Goal: Use online tool/utility: Utilize a website feature to perform a specific function

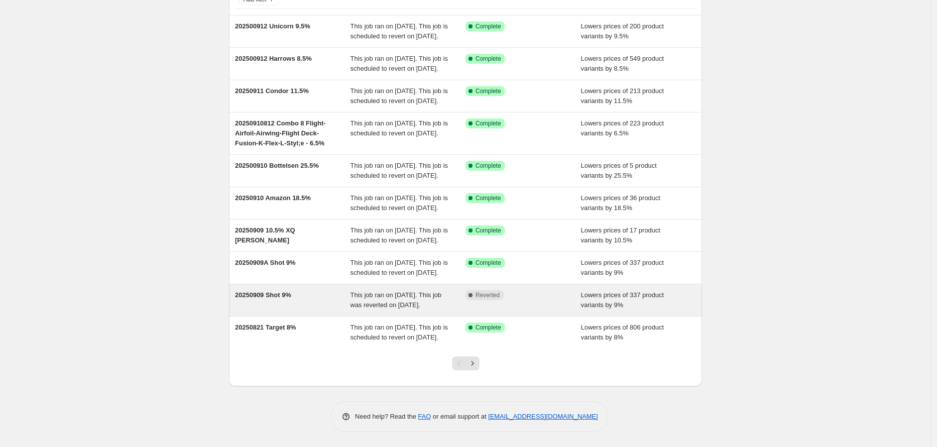
scroll to position [165, 0]
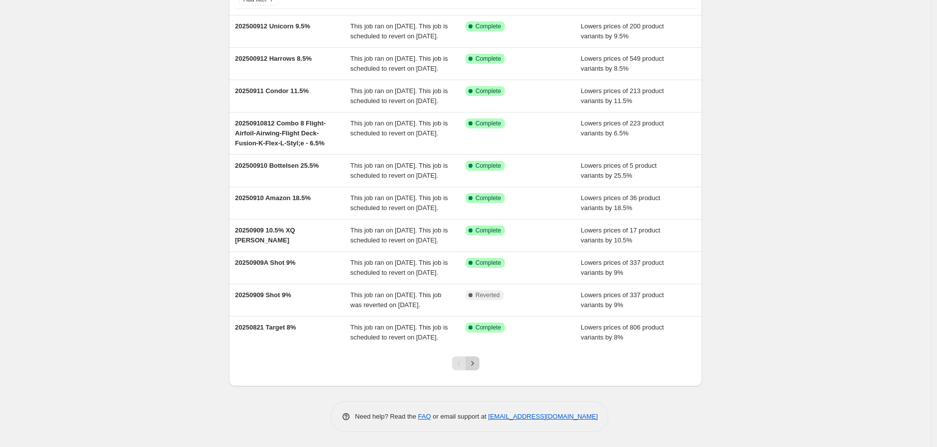
click at [472, 364] on icon "Next" at bounding box center [473, 364] width 10 height 10
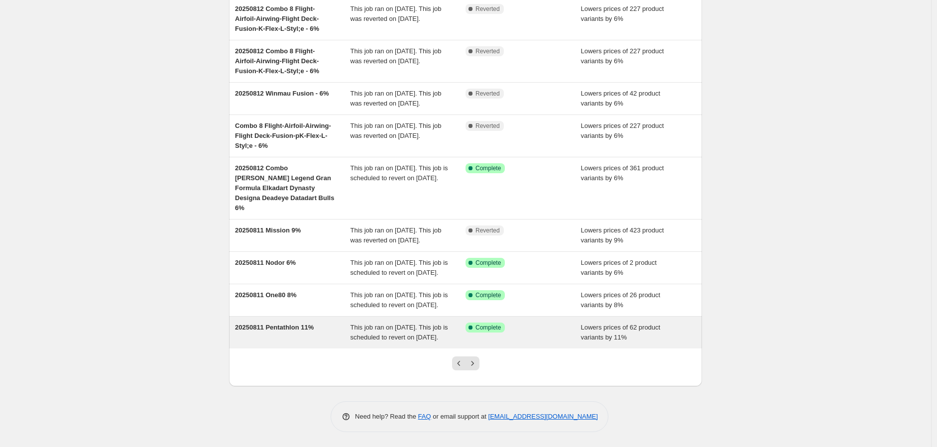
scroll to position [175, 0]
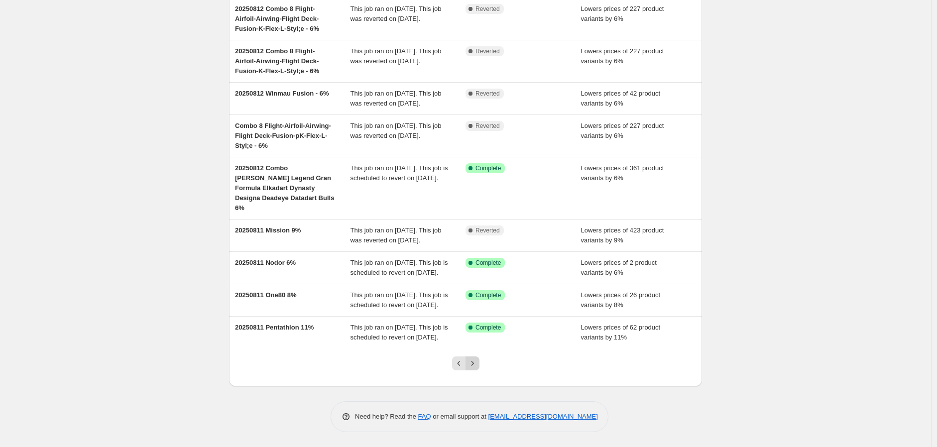
click at [476, 363] on icon "Next" at bounding box center [473, 364] width 10 height 10
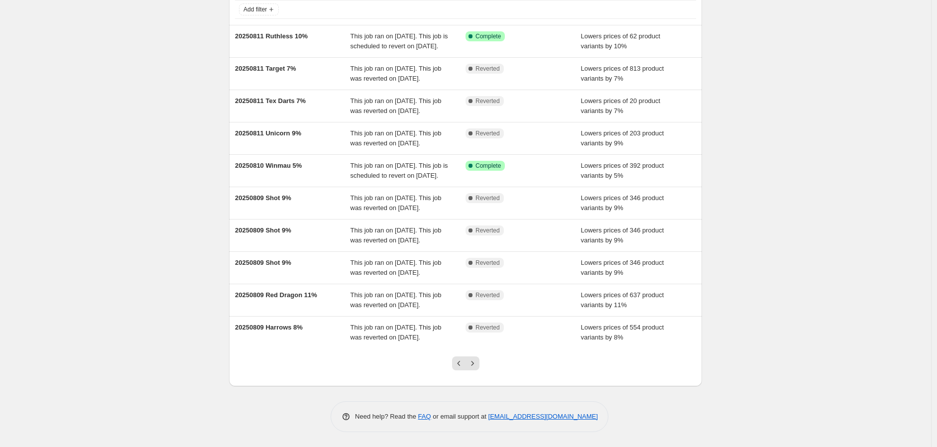
scroll to position [165, 0]
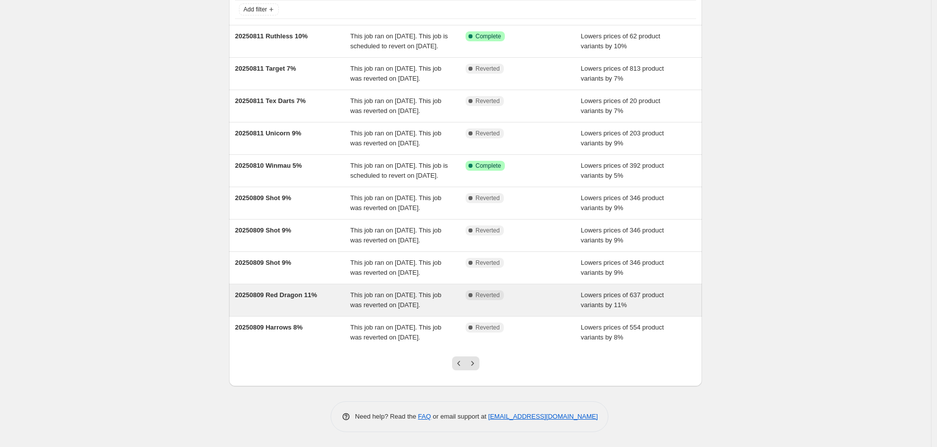
click at [299, 291] on span "20250809 Red Dragon 11%" at bounding box center [276, 294] width 82 height 7
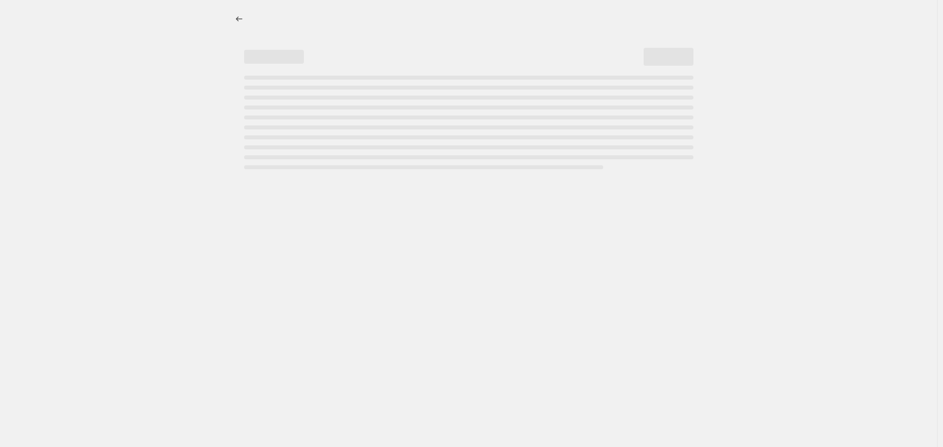
select select "percentage"
select select "no_change"
select select "vendor"
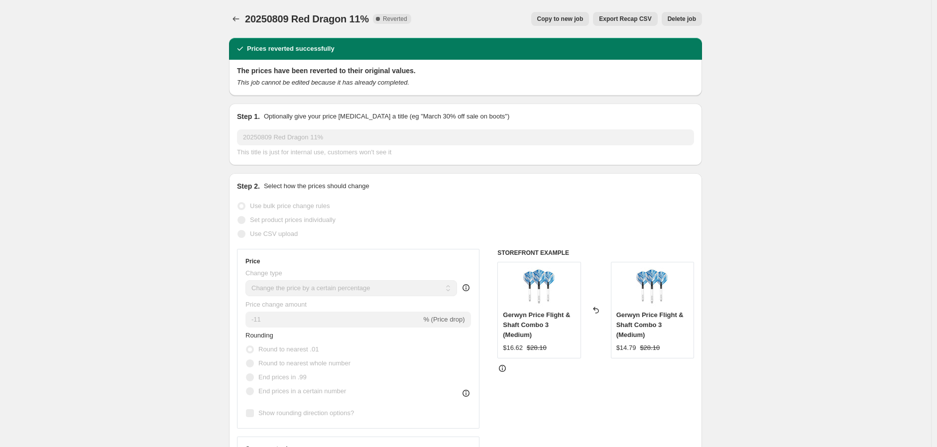
click at [566, 16] on span "Copy to new job" at bounding box center [560, 19] width 46 height 8
select select "percentage"
select select "no_change"
select select "vendor"
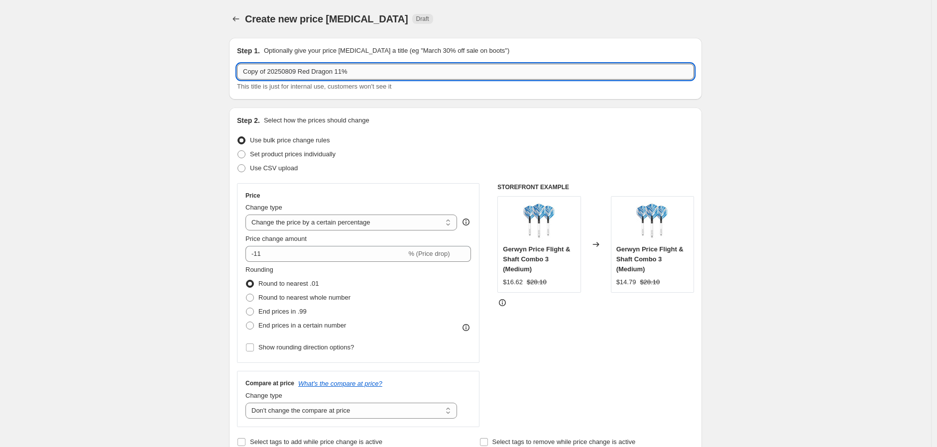
drag, startPoint x: 246, startPoint y: 72, endPoint x: 298, endPoint y: 76, distance: 52.0
click at [298, 76] on input "Copy of 20250809 Red Dragon 11%" at bounding box center [465, 72] width 457 height 16
click at [319, 71] on input "20250913 Red Dragon 11%" at bounding box center [465, 72] width 457 height 16
type input "20250913 Red Dragon 11.5%"
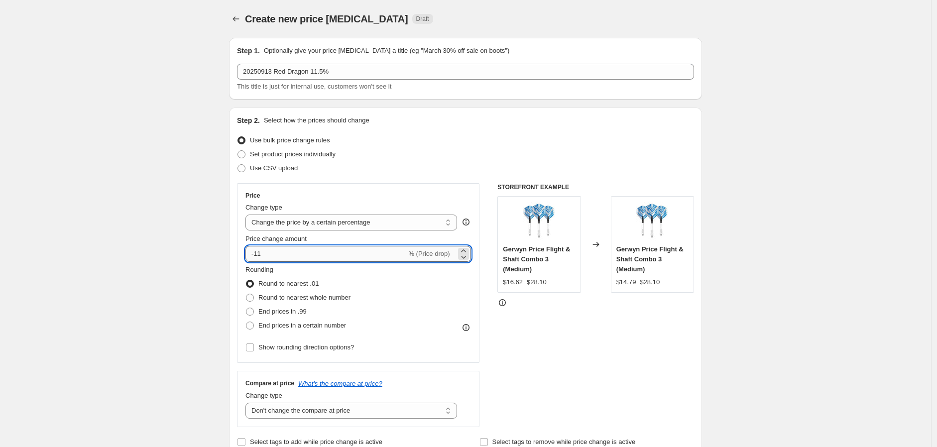
click at [284, 251] on input "-11" at bounding box center [326, 254] width 161 height 16
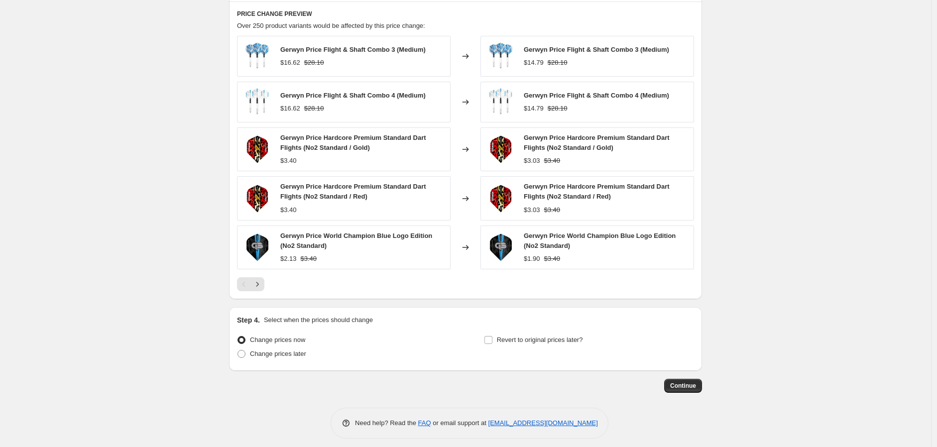
scroll to position [671, 0]
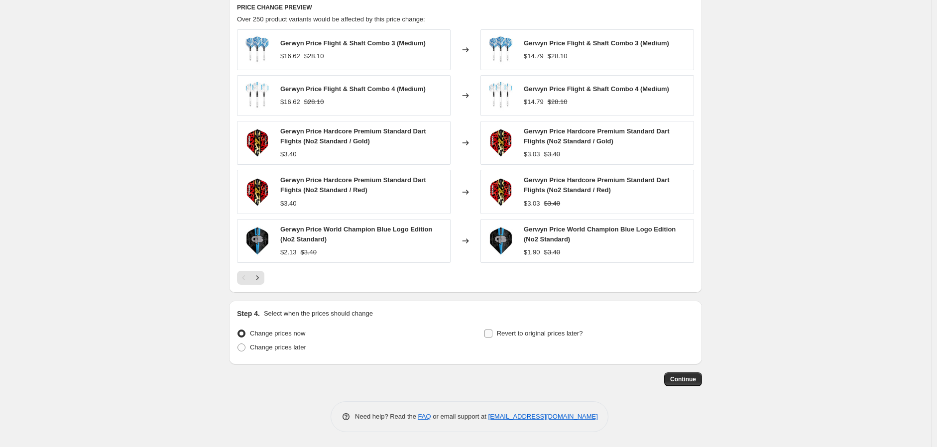
type input "-11.5"
click at [493, 334] on input "Revert to original prices later?" at bounding box center [489, 334] width 8 height 8
checkbox input "true"
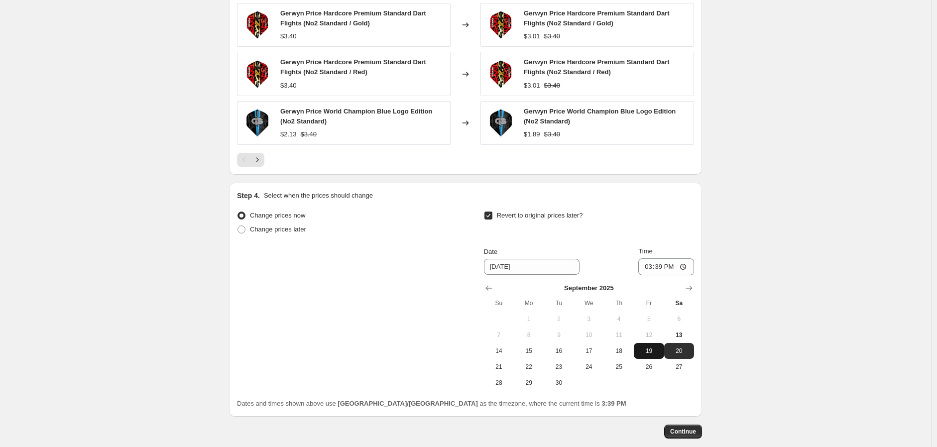
scroll to position [837, 0]
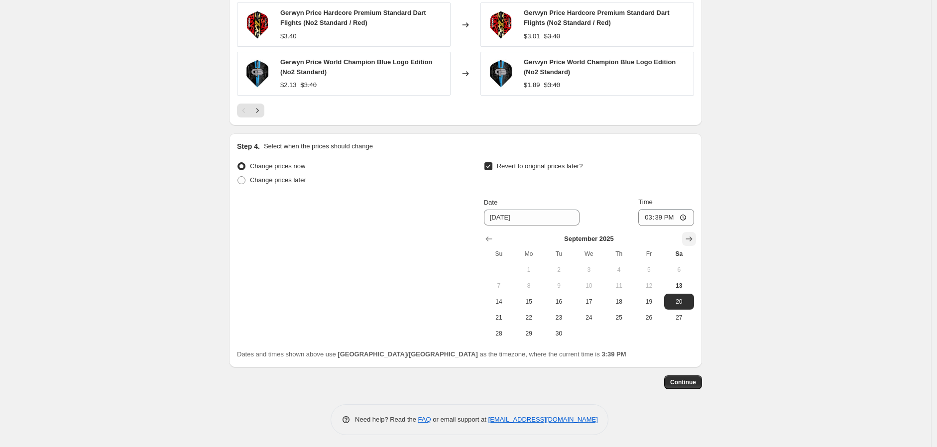
click at [692, 241] on icon "Show next month, October 2025" at bounding box center [689, 239] width 6 height 5
click at [628, 302] on span "16" at bounding box center [619, 302] width 22 height 8
type input "[DATE]"
click at [684, 214] on input "15:39" at bounding box center [667, 217] width 56 height 17
type input "23:59"
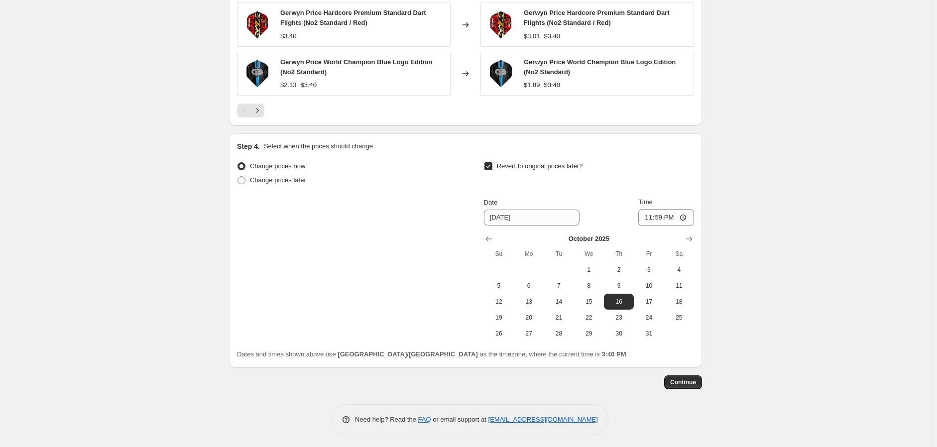
click at [680, 380] on span "Continue" at bounding box center [683, 383] width 26 height 8
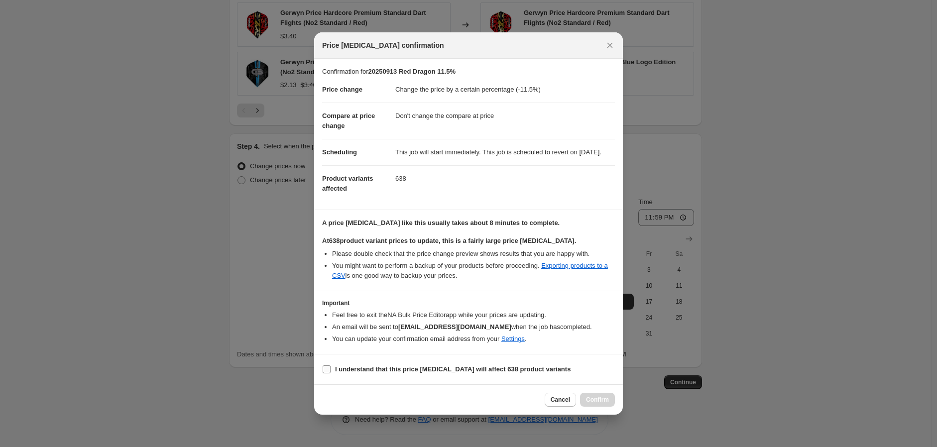
click at [323, 374] on input "I understand that this price [MEDICAL_DATA] will affect 638 product variants" at bounding box center [327, 370] width 8 height 8
checkbox input "true"
click at [599, 404] on span "Confirm" at bounding box center [597, 400] width 23 height 8
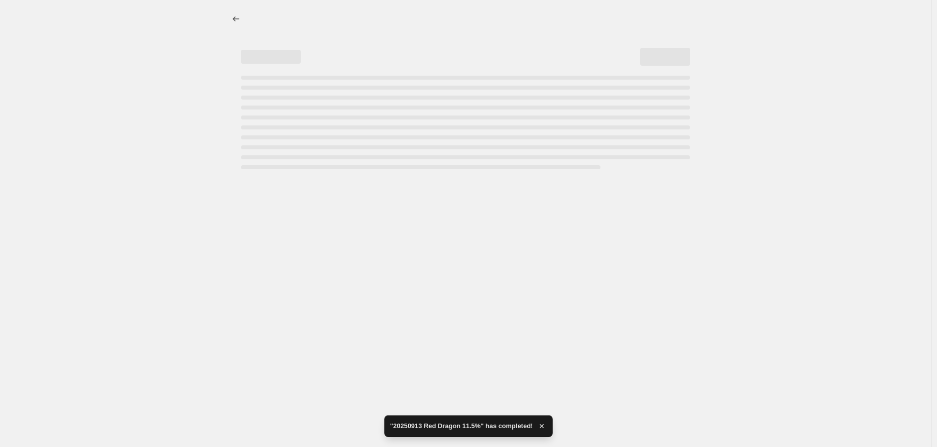
select select "percentage"
select select "no_change"
select select "vendor"
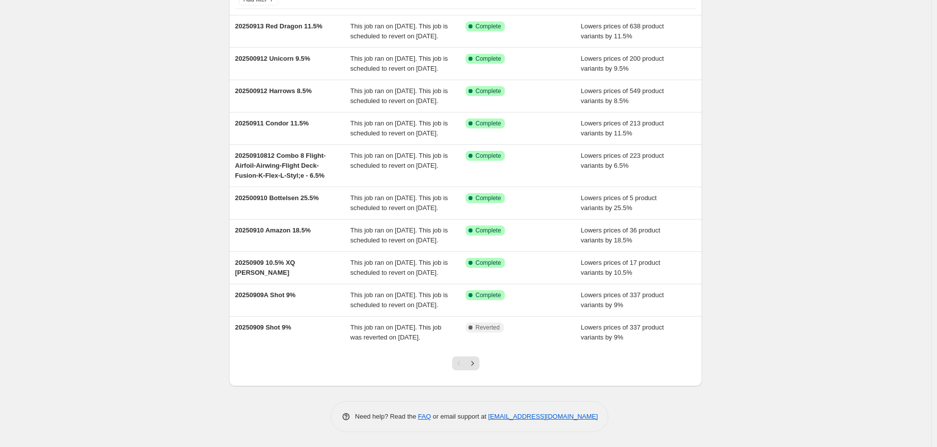
scroll to position [165, 0]
click at [480, 360] on button "Next" at bounding box center [473, 364] width 14 height 14
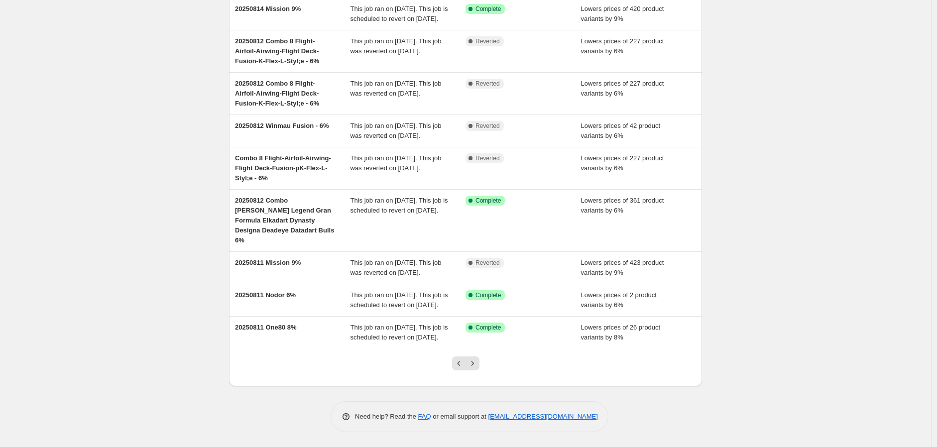
scroll to position [175, 0]
click at [475, 359] on icon "Next" at bounding box center [473, 364] width 10 height 10
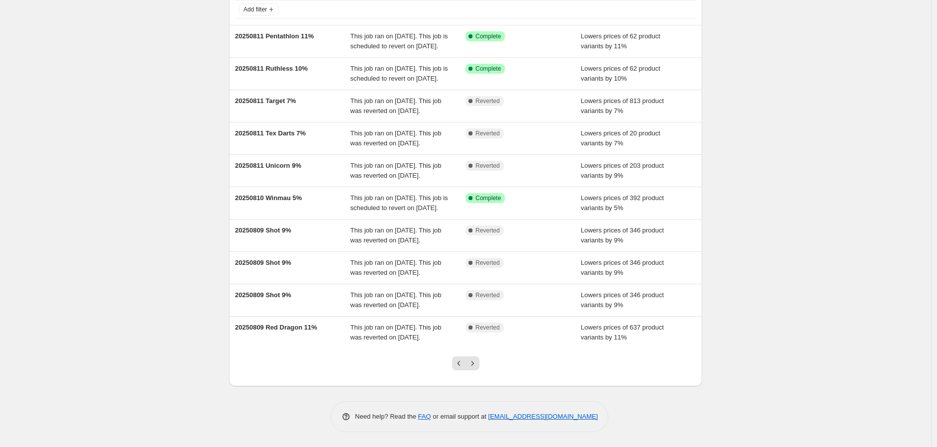
scroll to position [55, 0]
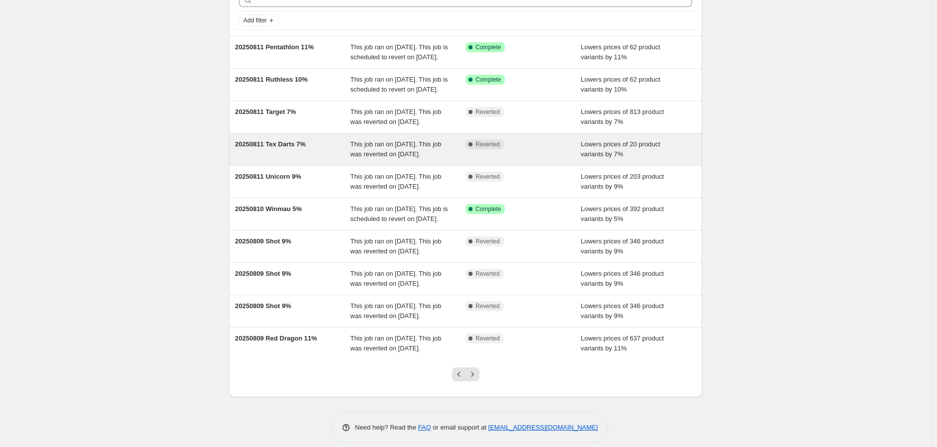
click at [277, 148] on span "20250811 Tex Darts 7%" at bounding box center [270, 143] width 71 height 7
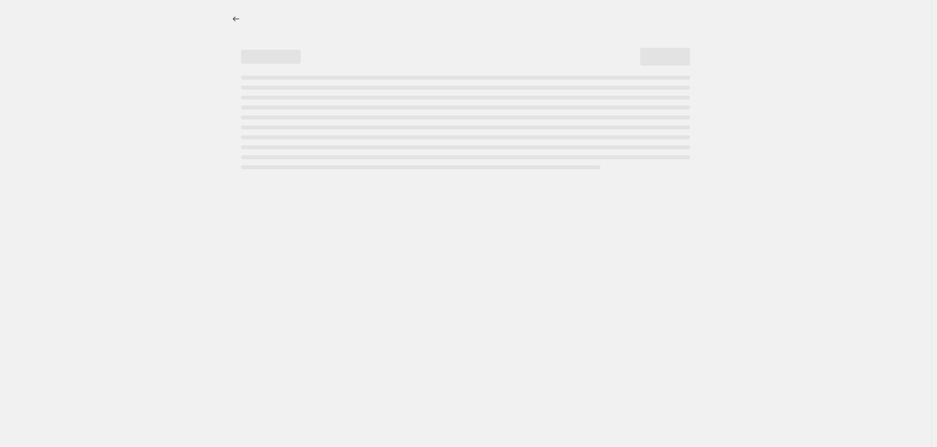
select select "percentage"
select select "no_change"
select select "vendor"
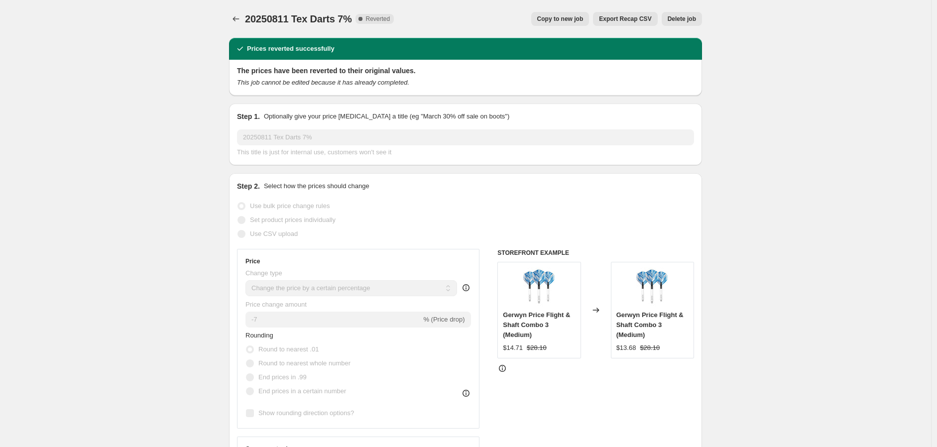
click at [565, 15] on span "Copy to new job" at bounding box center [560, 19] width 46 height 8
select select "percentage"
select select "no_change"
select select "vendor"
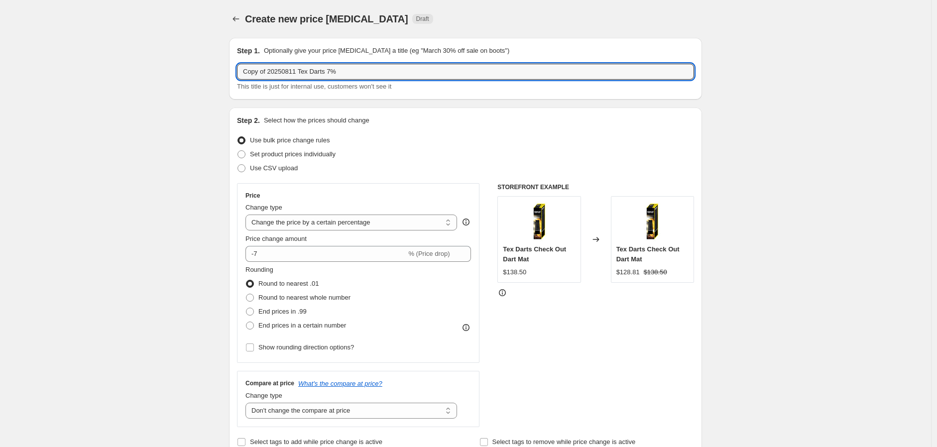
drag, startPoint x: 296, startPoint y: 72, endPoint x: 60, endPoint y: 55, distance: 236.7
click at [305, 72] on input "20250913 Tex Darts 7%" at bounding box center [465, 72] width 457 height 16
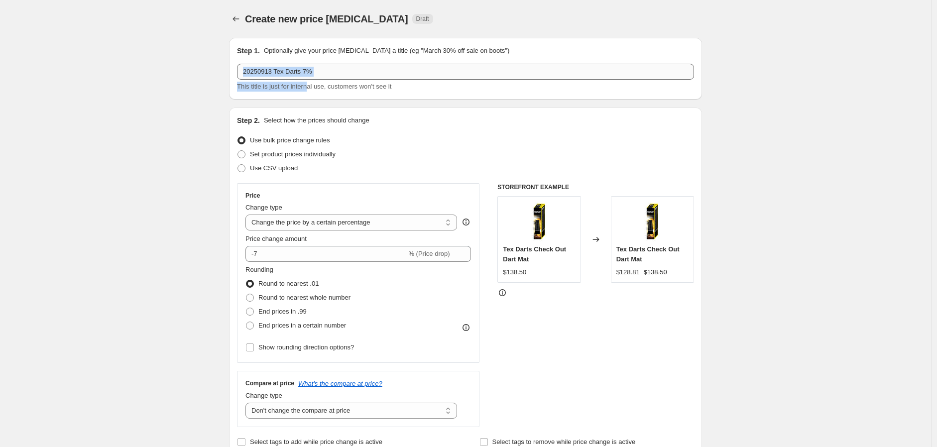
click at [308, 78] on div "20250913 Tex Darts 7% This title is just for internal use, customers won't see …" at bounding box center [465, 78] width 457 height 28
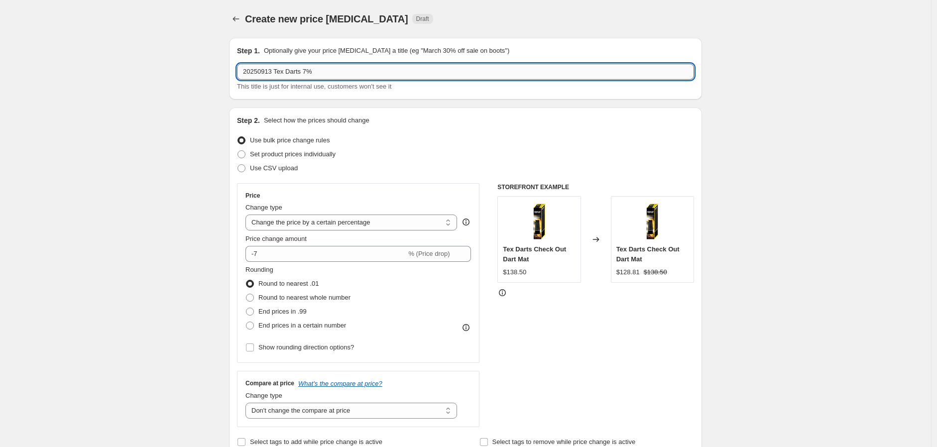
click at [306, 73] on input "20250913 Tex Darts 7%" at bounding box center [465, 72] width 457 height 16
type input "20250913 Tex Darts 7.5%"
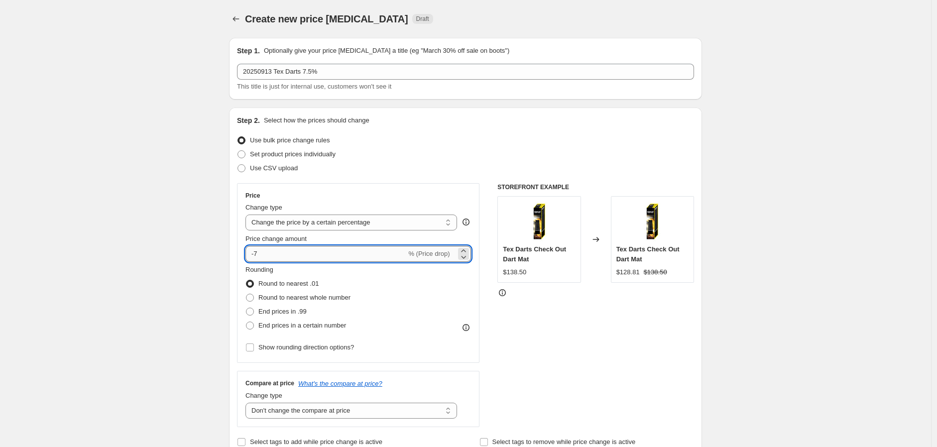
click at [278, 250] on input "-7" at bounding box center [326, 254] width 161 height 16
type input "-7.5"
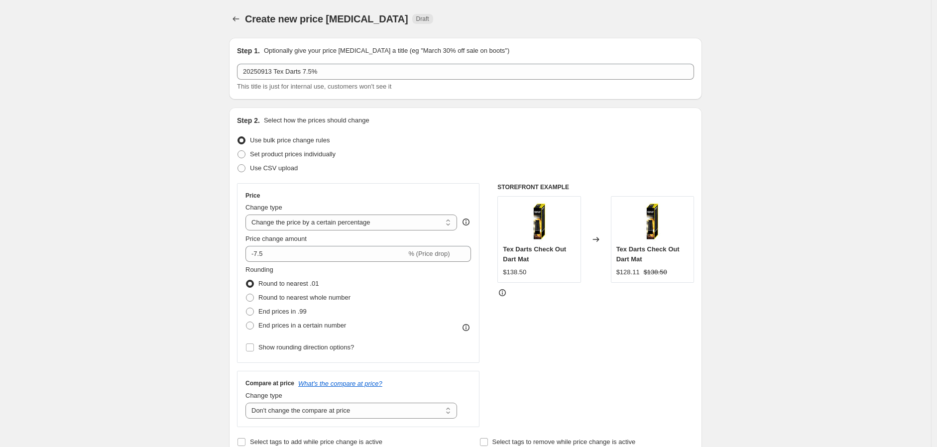
click at [606, 339] on div "STOREFRONT EXAMPLE Tex Darts Check Out Dart Mat $138.50 Changed to Tex Darts Ch…" at bounding box center [596, 305] width 197 height 244
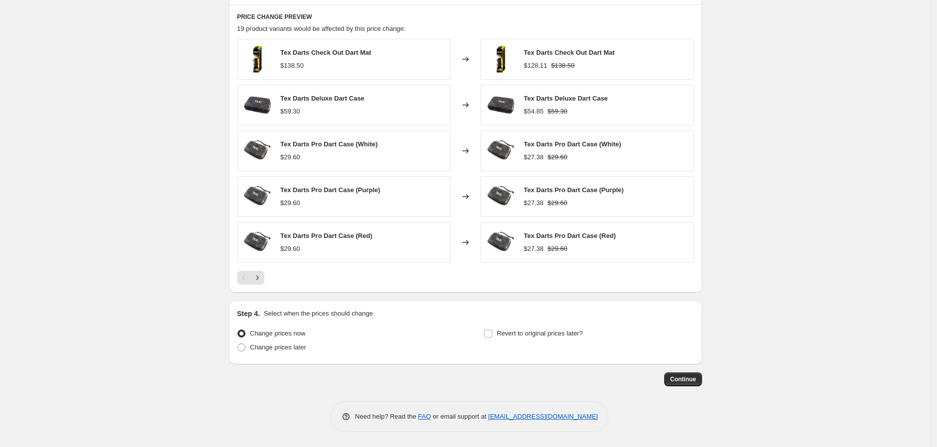
scroll to position [661, 0]
click at [489, 330] on input "Revert to original prices later?" at bounding box center [489, 334] width 8 height 8
checkbox input "true"
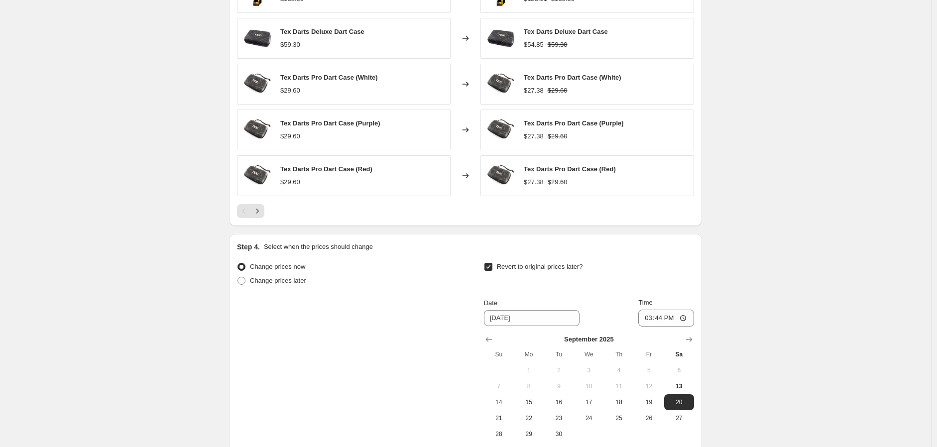
scroll to position [827, 0]
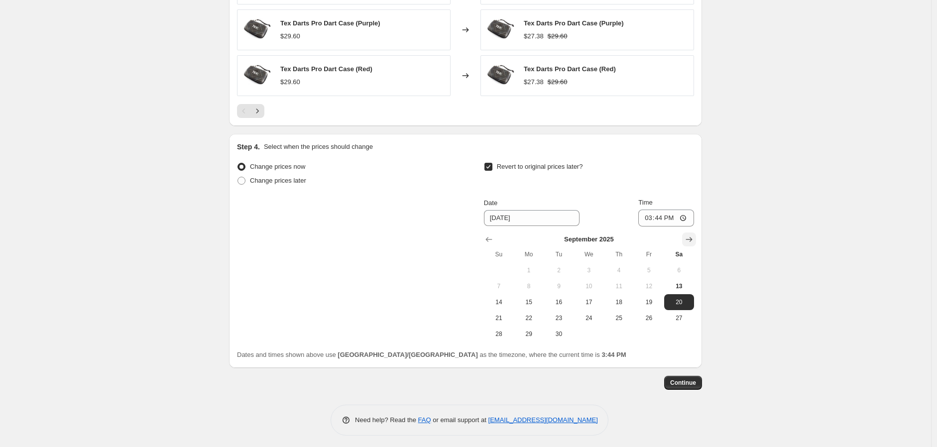
click at [690, 239] on icon "Show next month, October 2025" at bounding box center [689, 240] width 10 height 10
click at [647, 297] on button "17" at bounding box center [649, 302] width 30 height 16
type input "[DATE]"
click at [657, 223] on input "15:44" at bounding box center [667, 218] width 56 height 17
click at [683, 217] on input "15:44" at bounding box center [667, 218] width 56 height 17
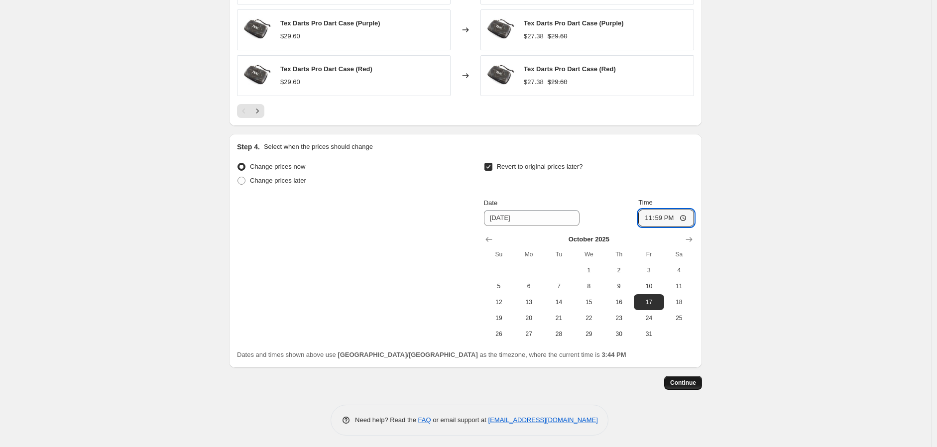
type input "23:59"
click at [684, 384] on span "Continue" at bounding box center [683, 383] width 26 height 8
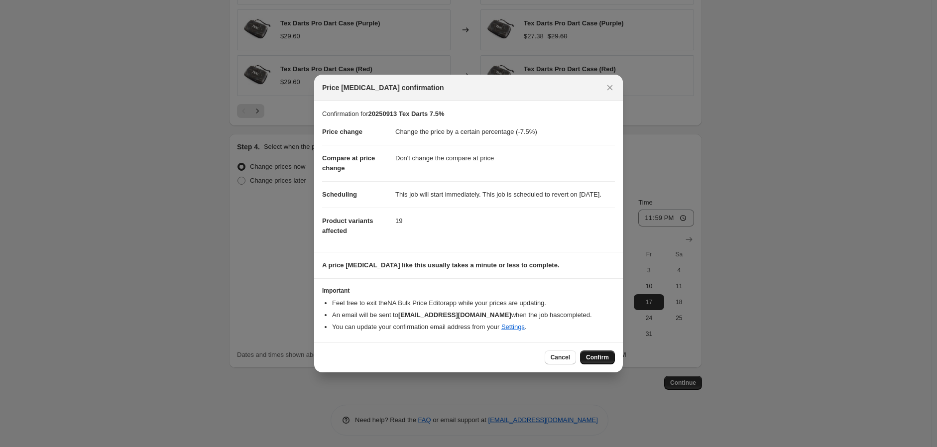
click at [600, 360] on span "Confirm" at bounding box center [597, 358] width 23 height 8
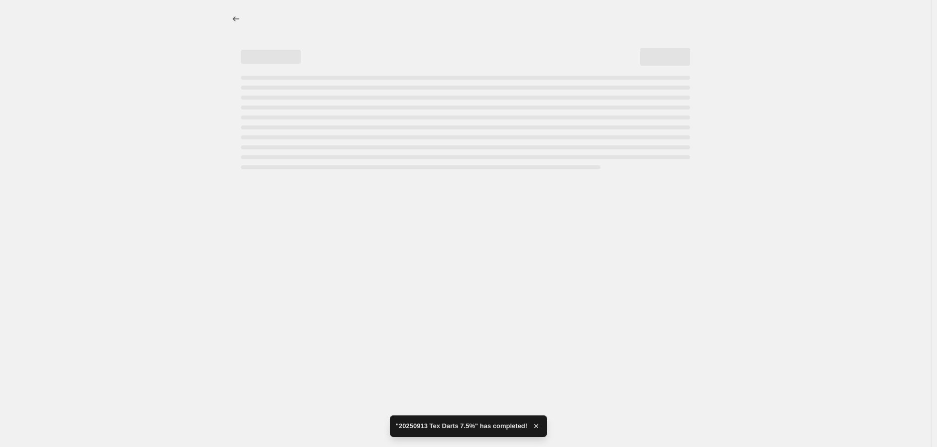
select select "percentage"
select select "no_change"
select select "vendor"
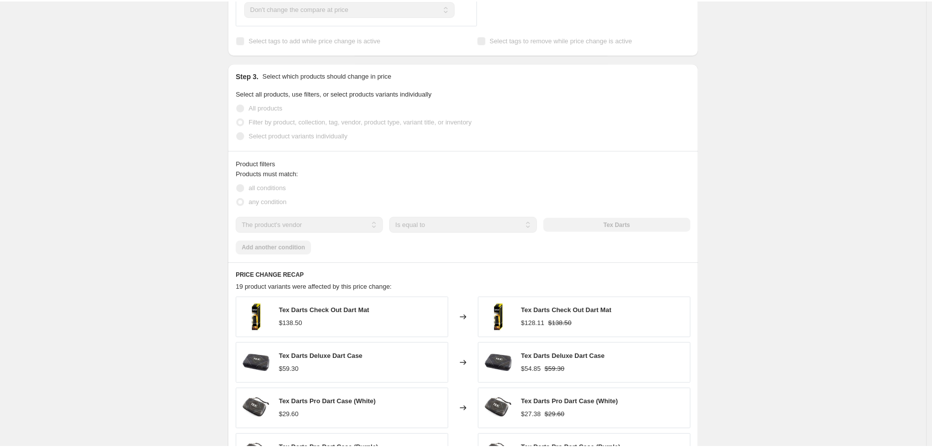
scroll to position [498, 0]
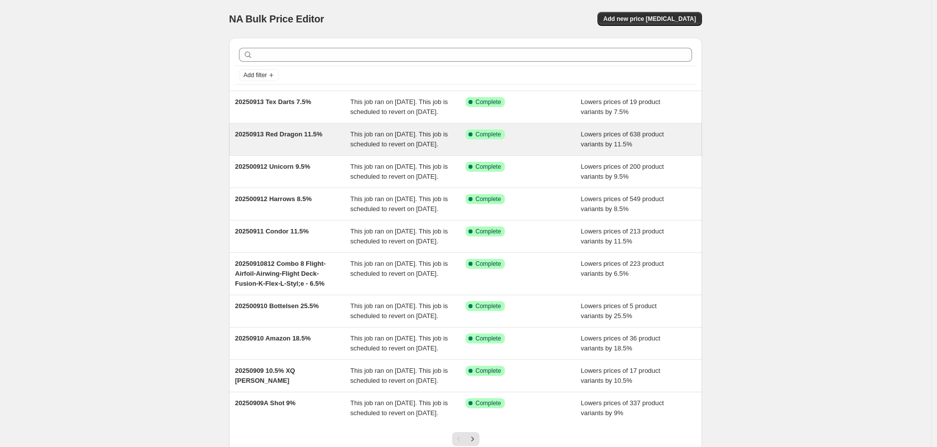
click at [287, 138] on span "20250913 Red Dragon 11.5%" at bounding box center [279, 134] width 88 height 7
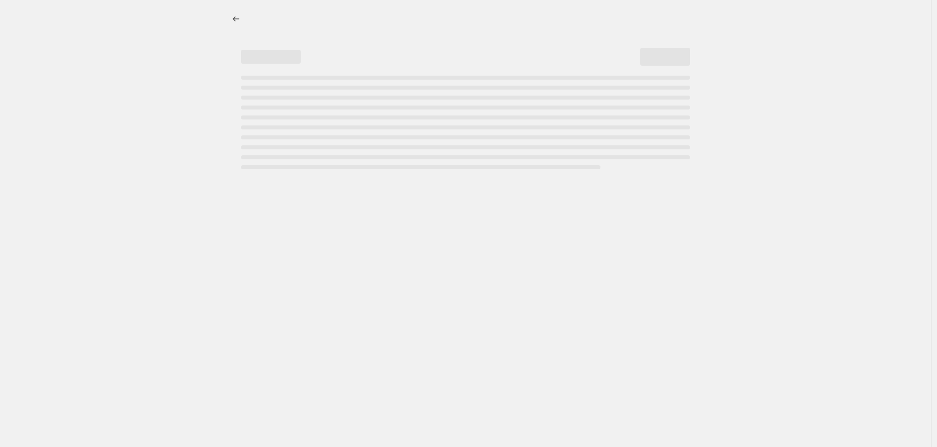
select select "percentage"
select select "no_change"
select select "vendor"
